Goal: Task Accomplishment & Management: Use online tool/utility

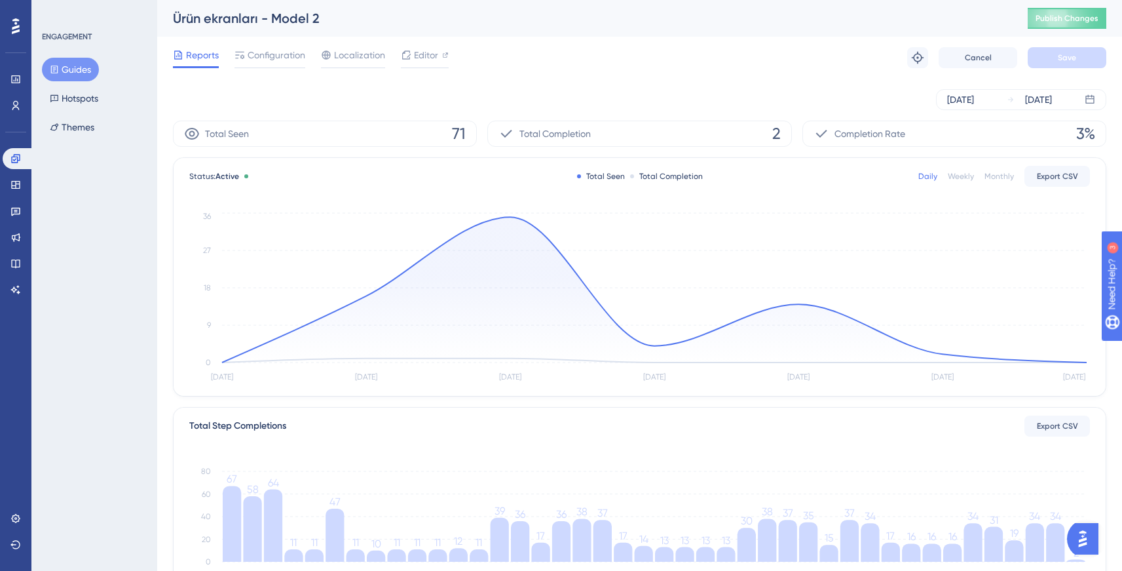
click at [60, 67] on button "Guides" at bounding box center [70, 70] width 57 height 24
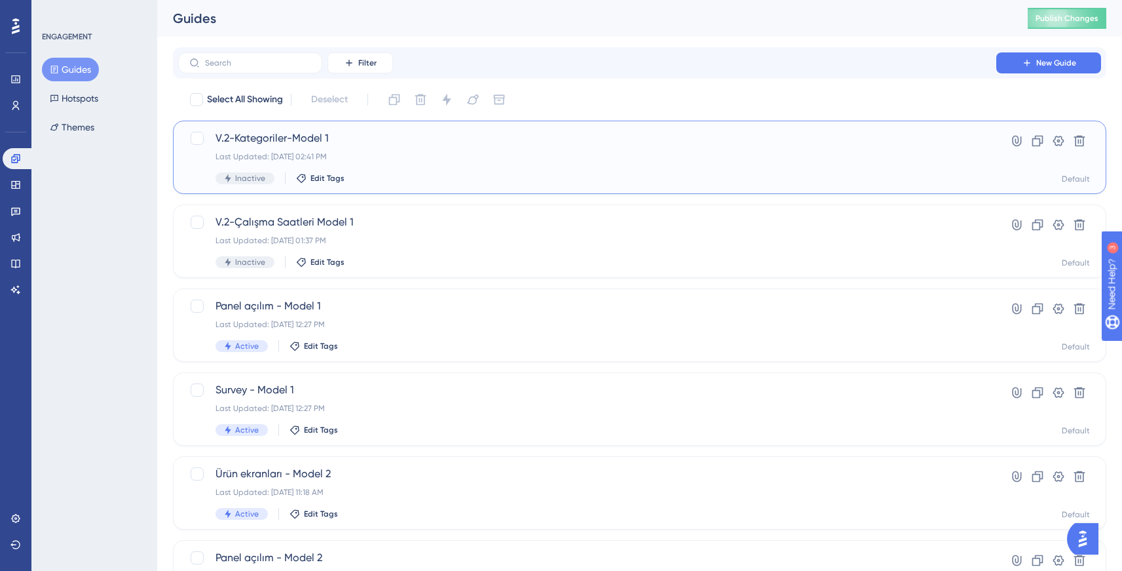
click at [352, 151] on div "V.2-Kategoriler-Model 1 Last Updated: Aug 13 2025, 02:41 PM Inactive Edit Tags" at bounding box center [588, 157] width 744 height 54
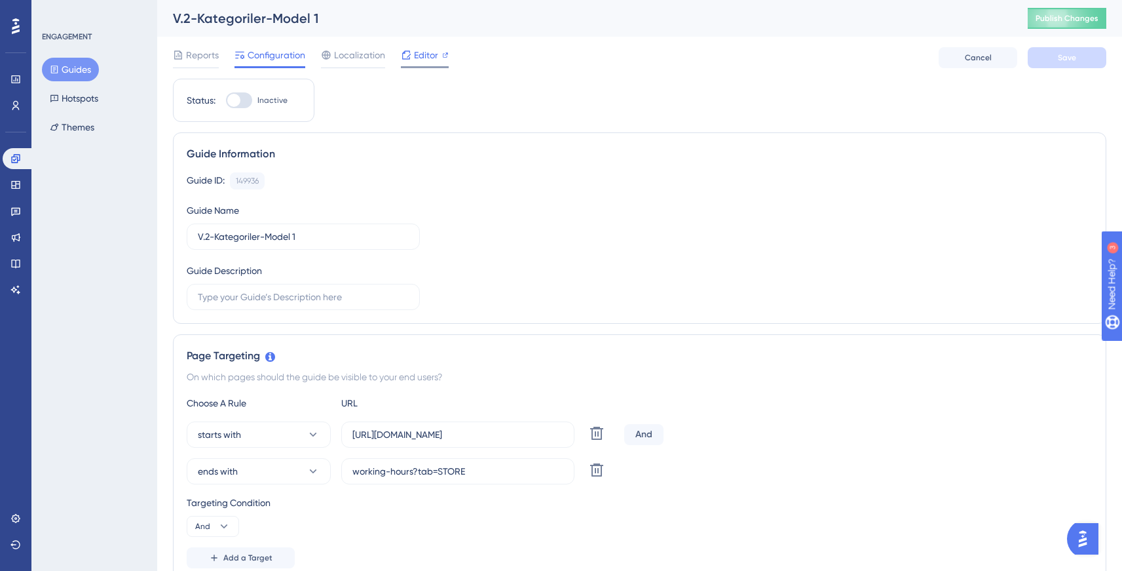
click at [421, 52] on span "Editor" at bounding box center [426, 55] width 24 height 16
click at [414, 47] on span "Editor" at bounding box center [426, 55] width 24 height 16
click at [401, 60] on icon at bounding box center [406, 55] width 10 height 10
click at [414, 54] on span "Editor" at bounding box center [426, 55] width 24 height 16
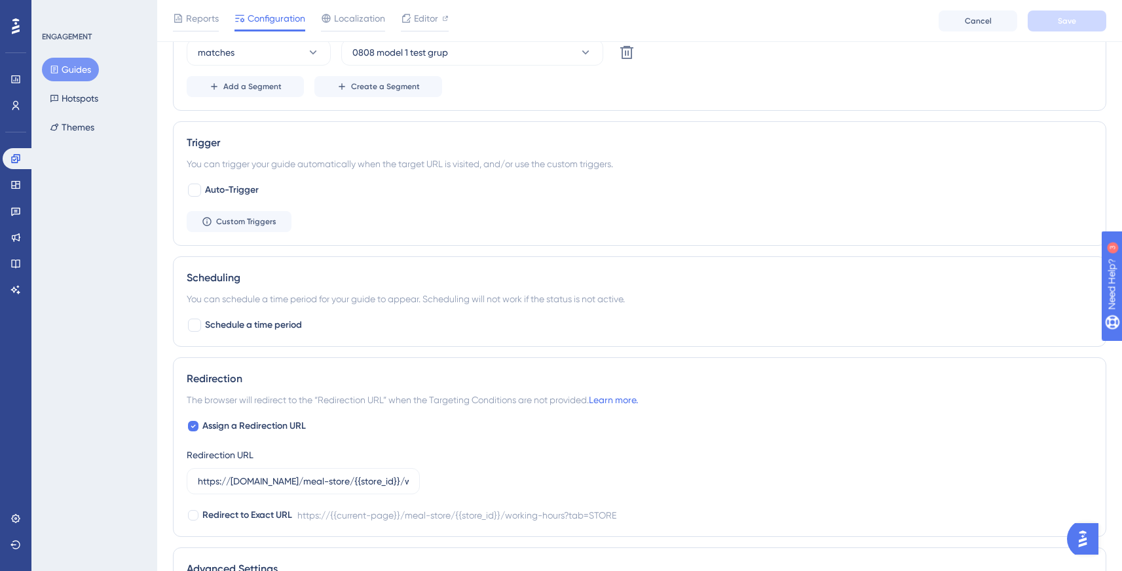
scroll to position [661, 0]
click at [355, 481] on input "https://partner.tgoyemek.com/meal-store/{{store_id}}/working-hours?tab=STORE" at bounding box center [303, 478] width 211 height 14
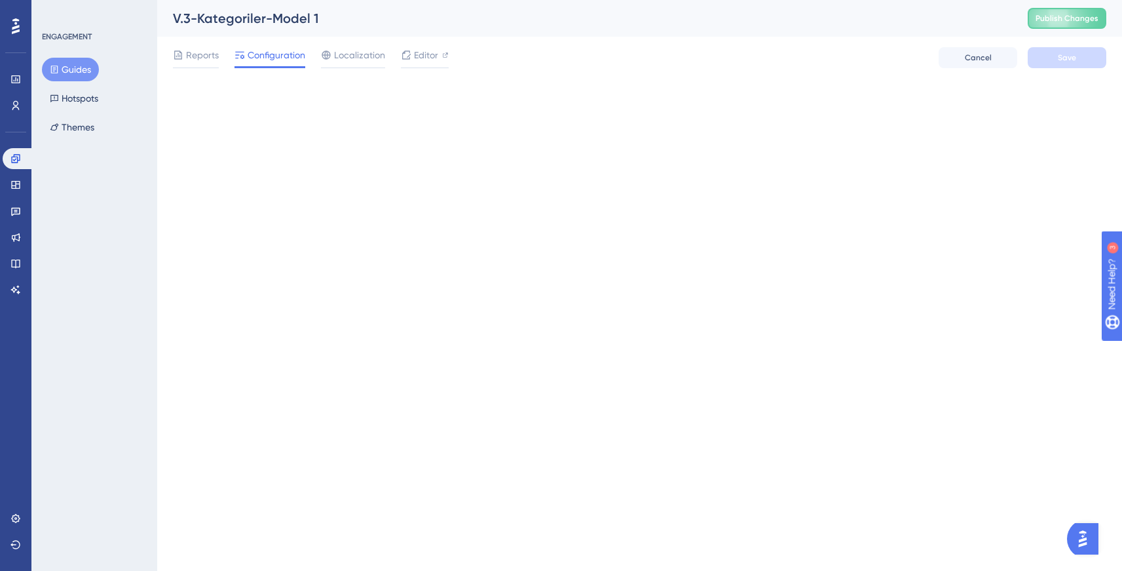
scroll to position [0, 0]
click at [74, 66] on button "Guides" at bounding box center [70, 70] width 57 height 24
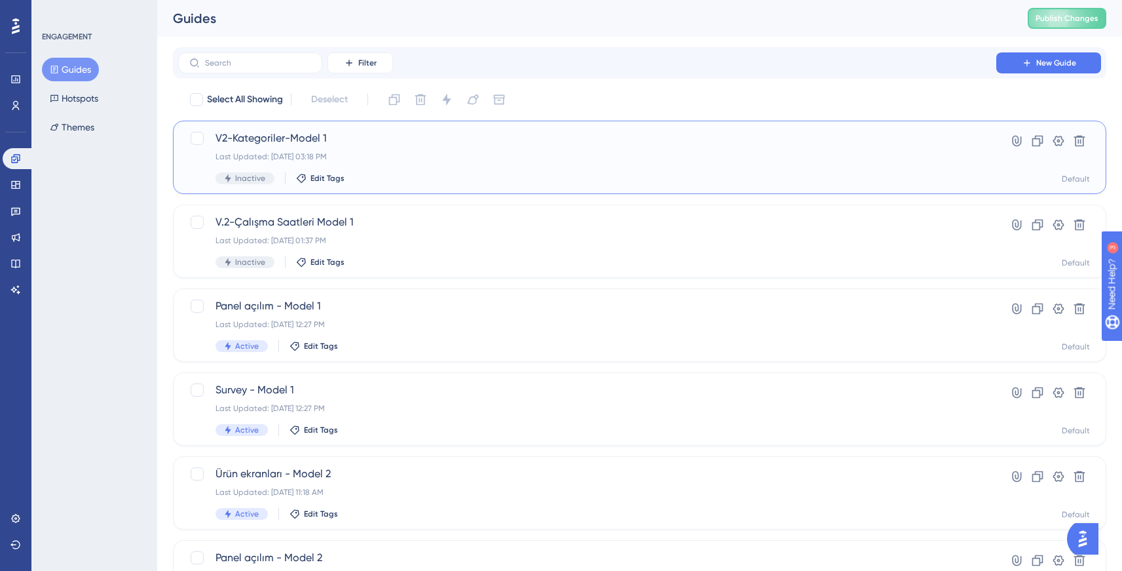
click at [271, 145] on span "V2-Kategoriler-Model 1" at bounding box center [588, 138] width 744 height 16
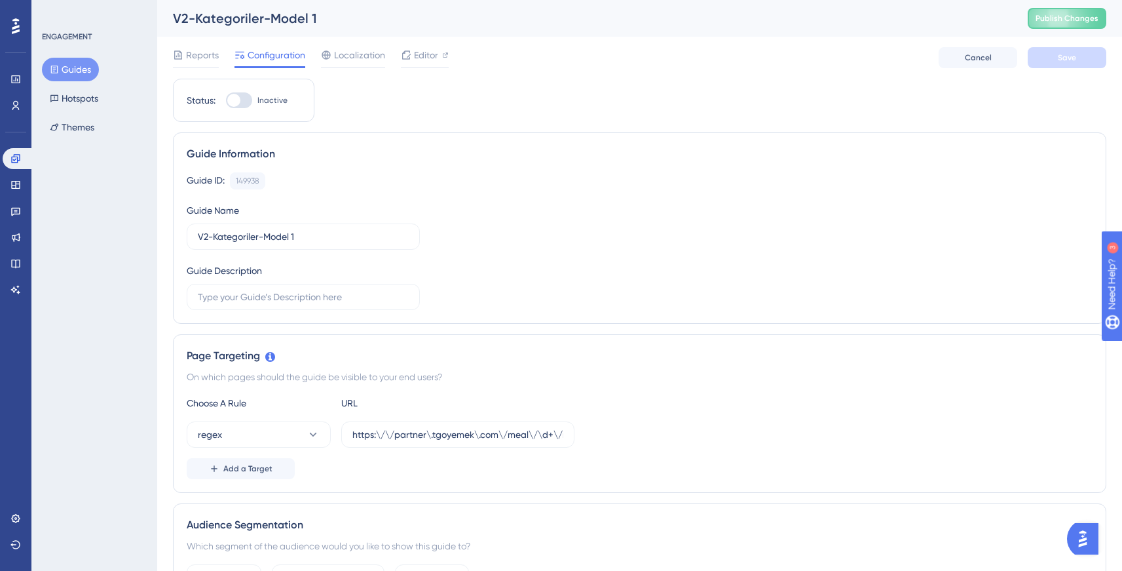
click at [88, 73] on button "Guides" at bounding box center [70, 70] width 57 height 24
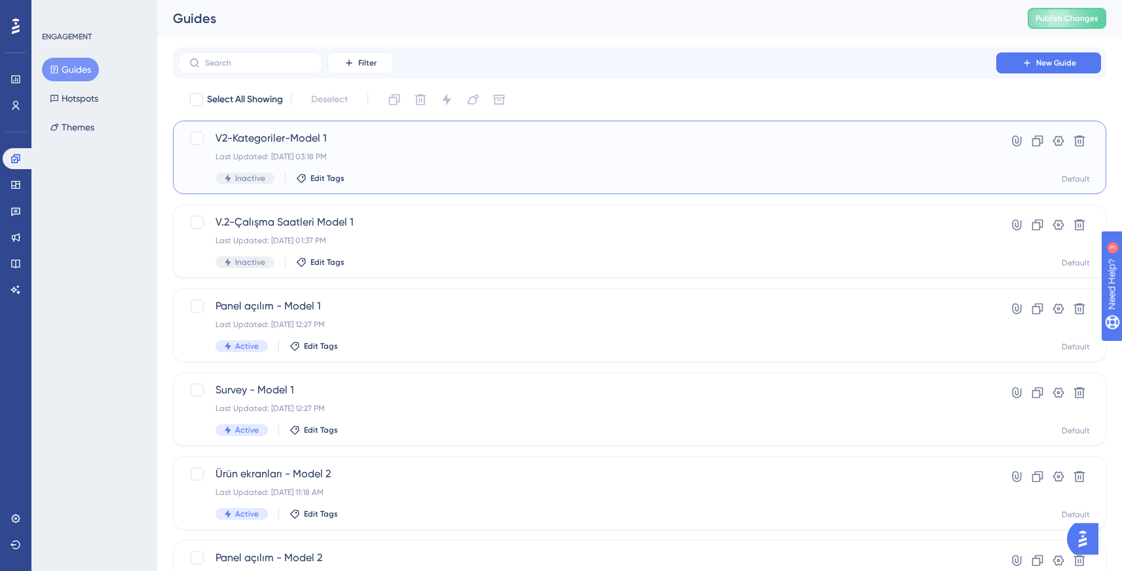
click at [323, 170] on div "V2-Kategoriler-Model 1 Last Updated: Aug 13 2025, 03:18 PM Inactive Edit Tags" at bounding box center [588, 157] width 744 height 54
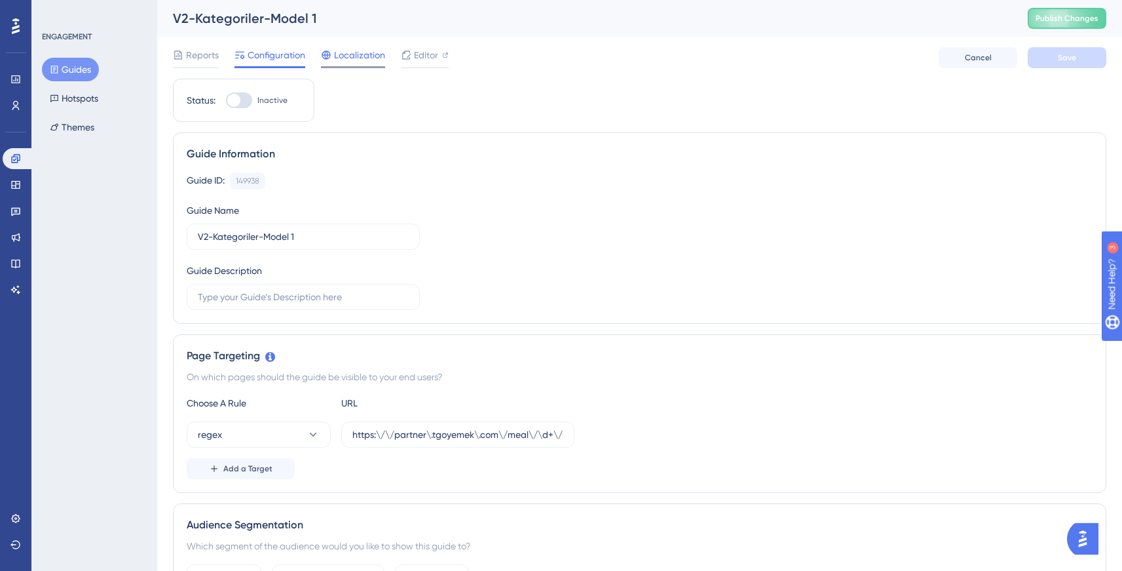
click at [349, 58] on span "Localization" at bounding box center [359, 55] width 51 height 16
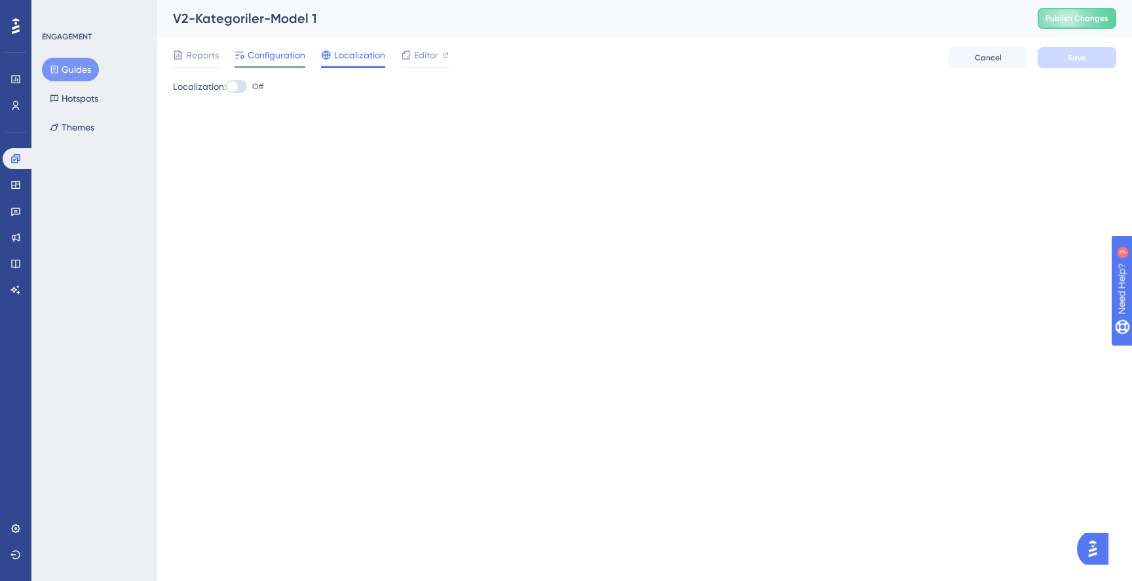
click at [280, 59] on span "Configuration" at bounding box center [277, 55] width 58 height 16
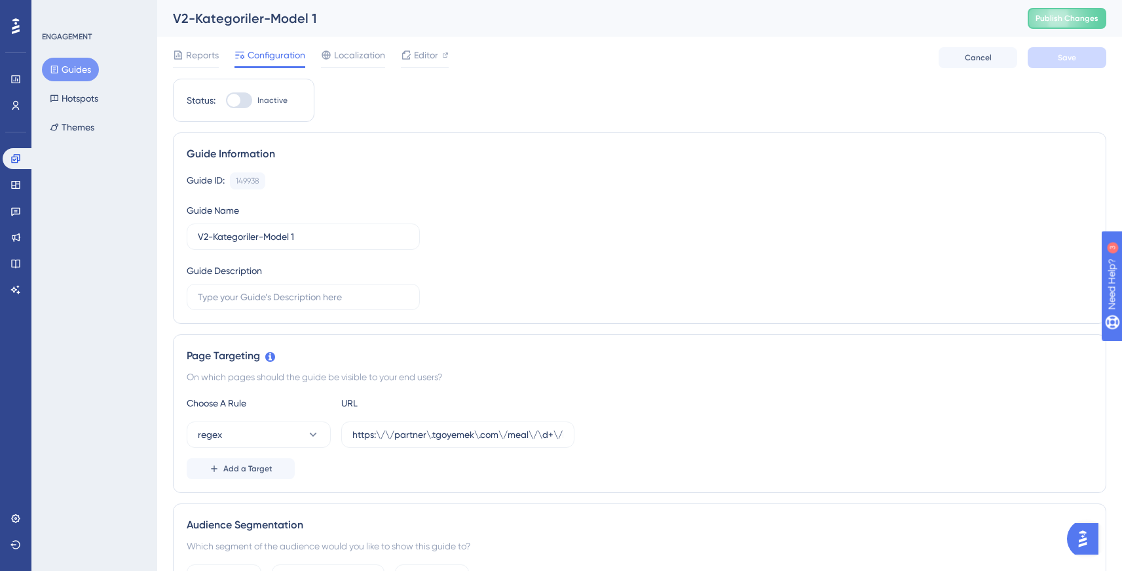
click at [79, 69] on button "Guides" at bounding box center [70, 70] width 57 height 24
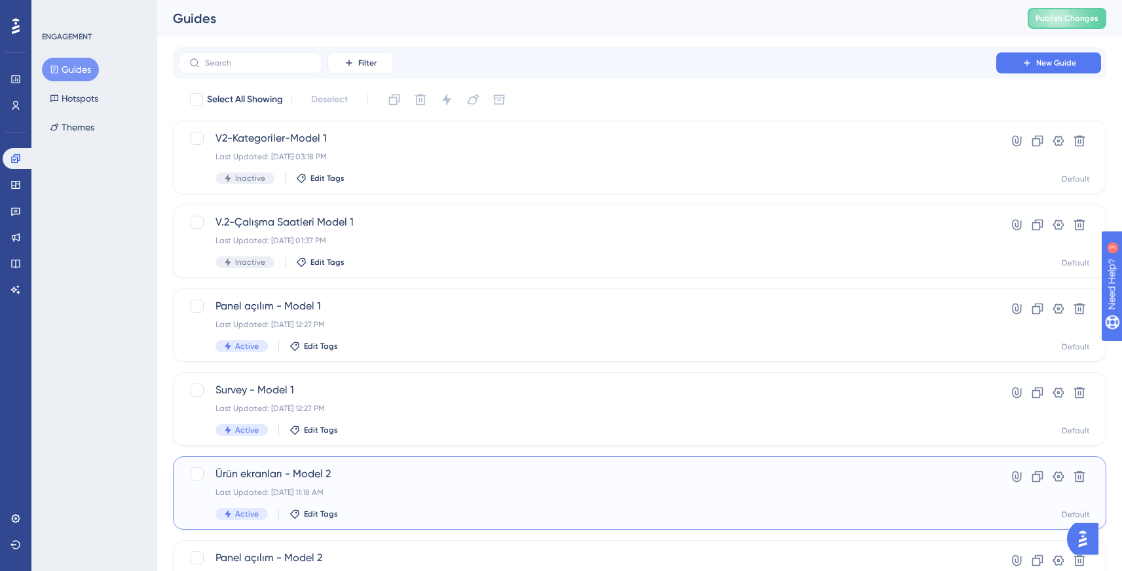
click at [386, 473] on span "Ürün ekranları - Model 2" at bounding box center [588, 474] width 744 height 16
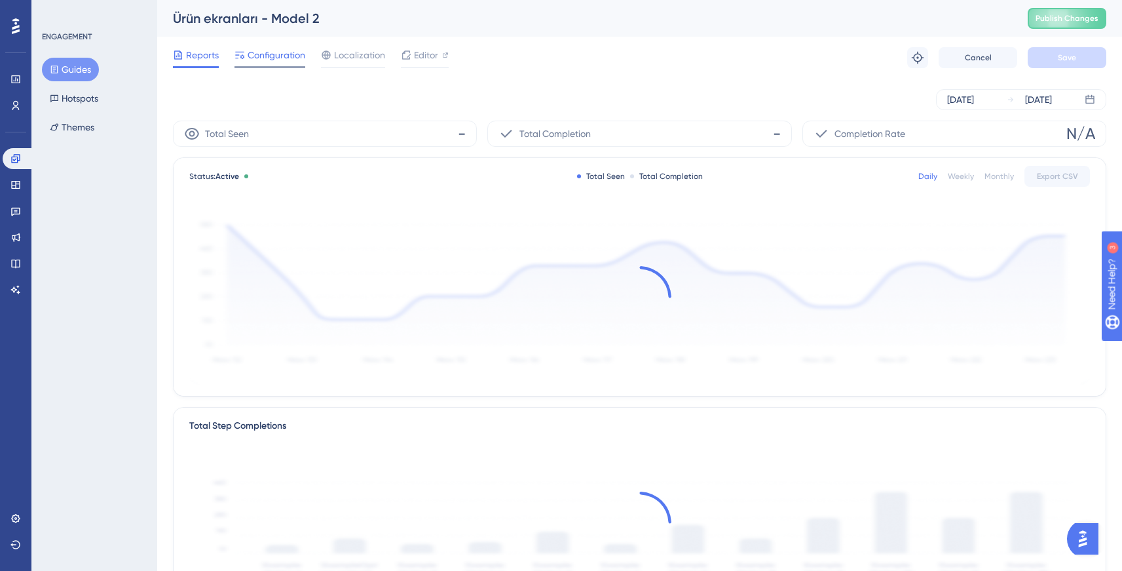
click at [281, 62] on span "Configuration" at bounding box center [277, 55] width 58 height 16
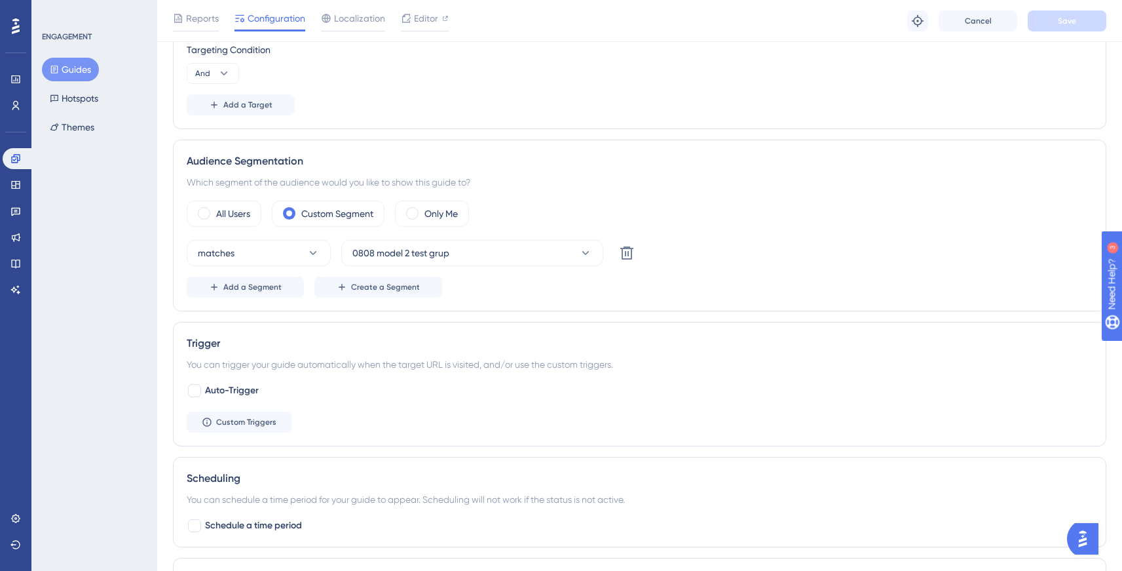
scroll to position [679, 0]
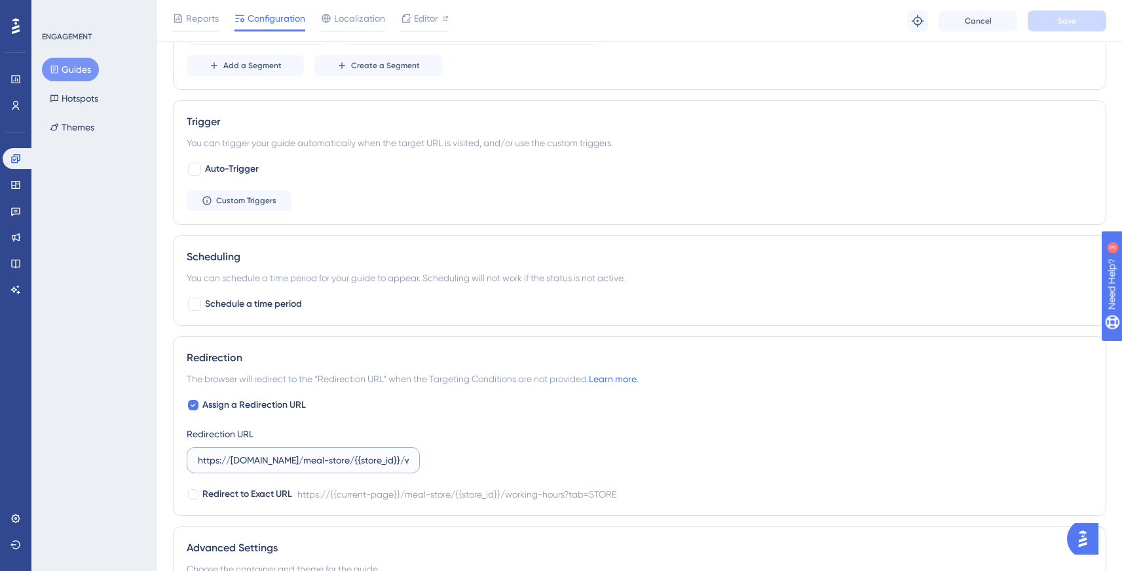
click at [356, 467] on input "https://partner.tgoyemek.com/meal-store/{{store_id}}/working-hours?tab=STORE" at bounding box center [303, 460] width 211 height 14
click at [389, 461] on input "https://partner.tgoyemek.com/meal-store/{{store_id}}/working-hours?tab=STORE" at bounding box center [303, 460] width 211 height 14
click at [304, 463] on input "https://partner.tgoyemek.com/meal-store/{{store_id}}/working-hours?tab=STORE" at bounding box center [303, 460] width 211 height 14
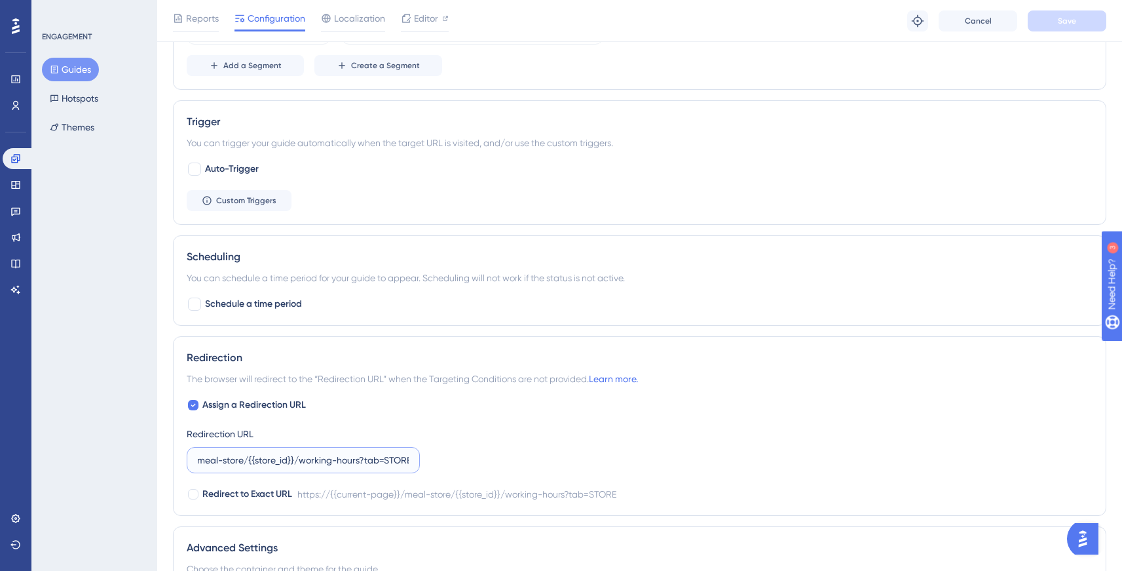
click at [304, 463] on input "https://partner.tgoyemek.com/meal-store/{{store_id}}/working-hours?tab=STORE" at bounding box center [303, 460] width 211 height 14
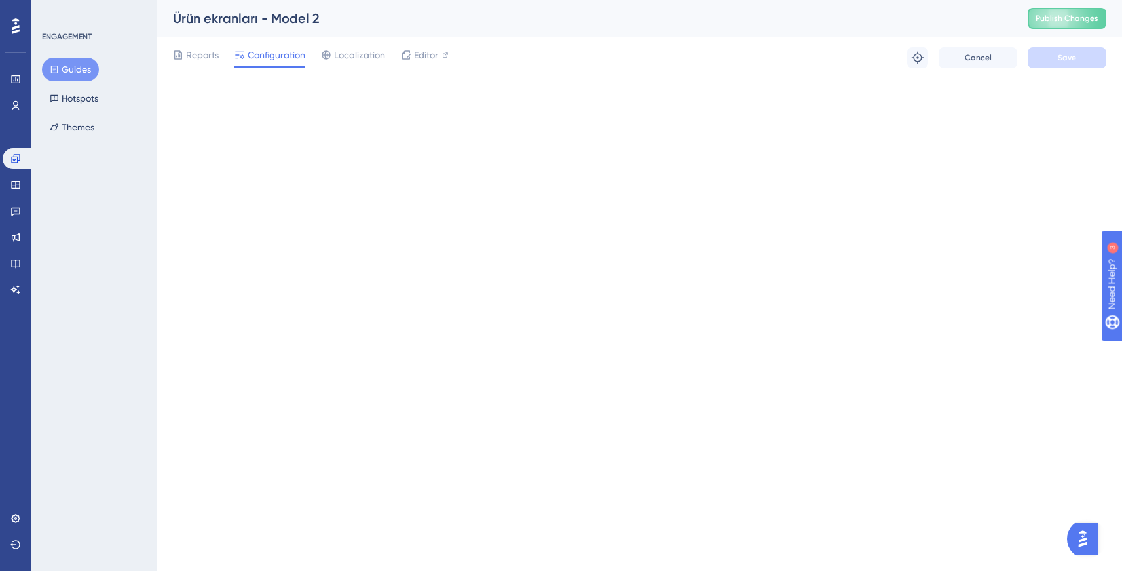
scroll to position [0, 0]
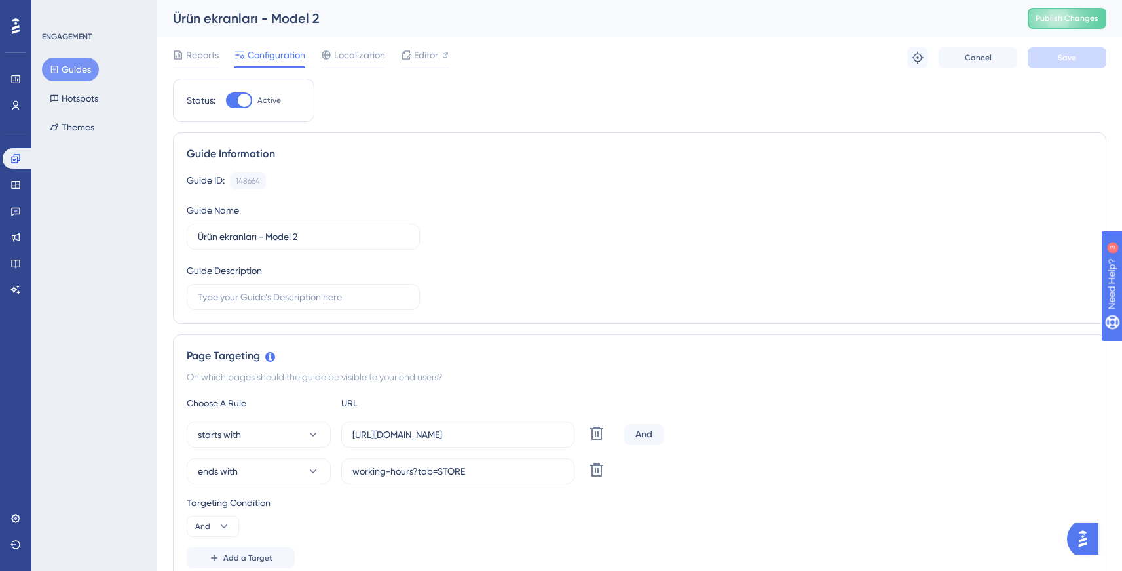
click at [65, 69] on button "Guides" at bounding box center [70, 70] width 57 height 24
